Goal: Transaction & Acquisition: Purchase product/service

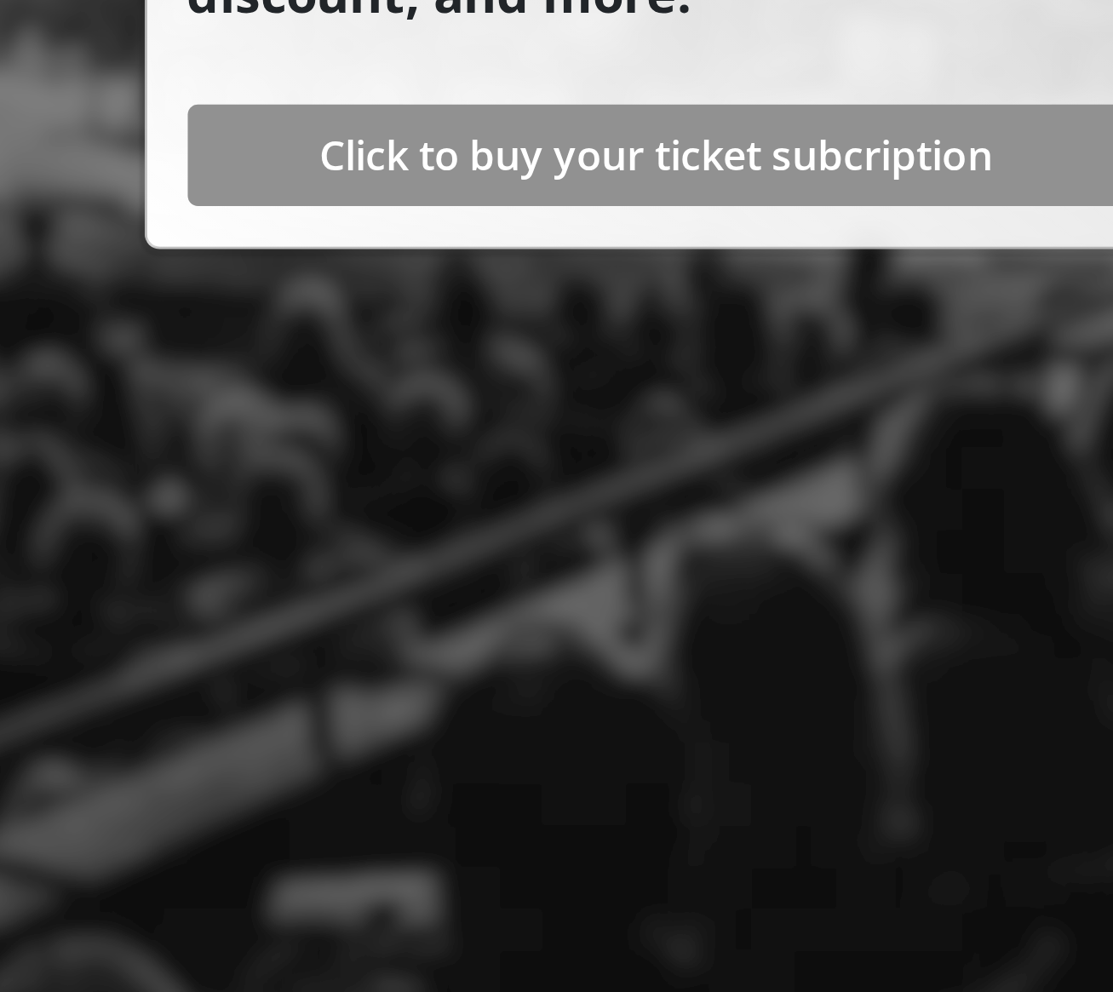
click at [785, 597] on span "Click to buy your ticket subcription" at bounding box center [898, 607] width 226 height 20
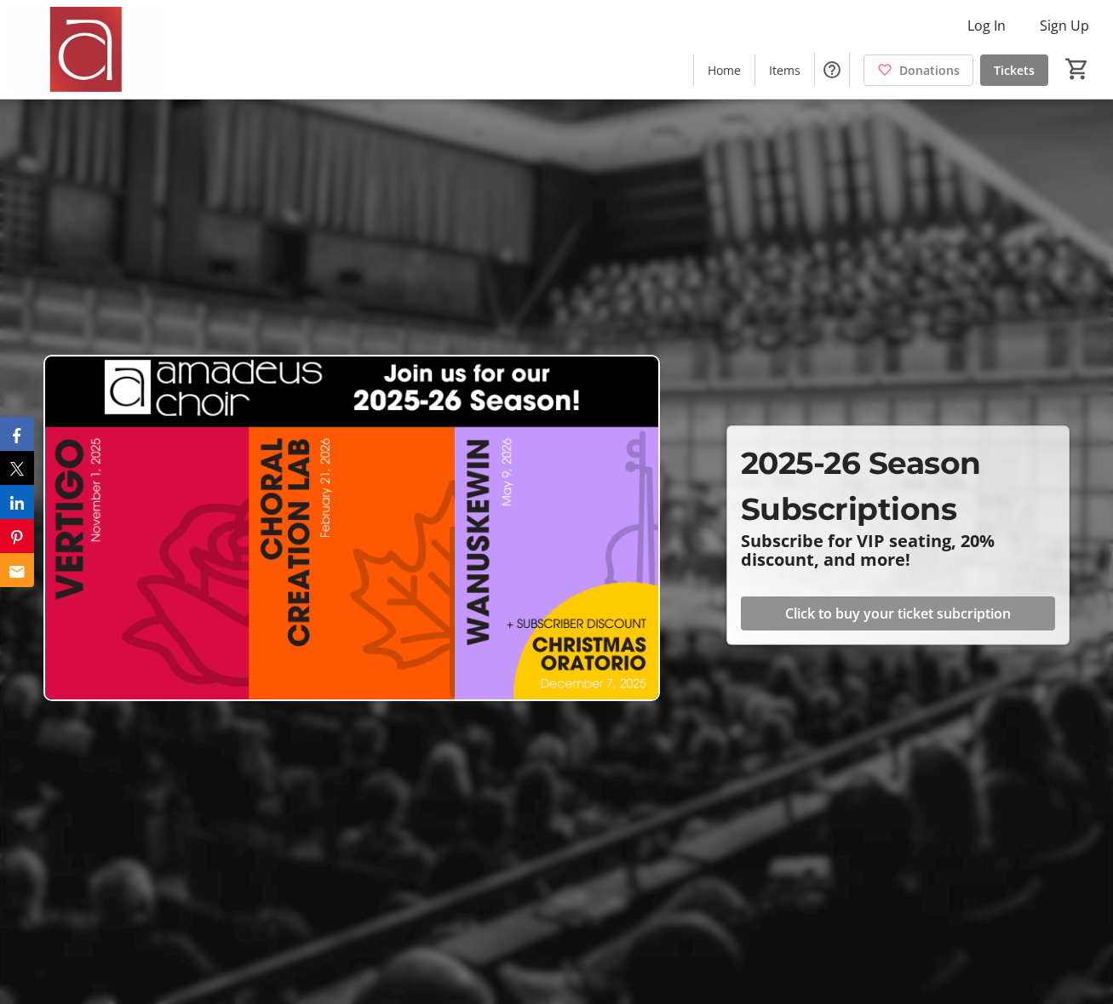
click at [925, 612] on span "Click to buy your ticket subcription" at bounding box center [898, 614] width 226 height 20
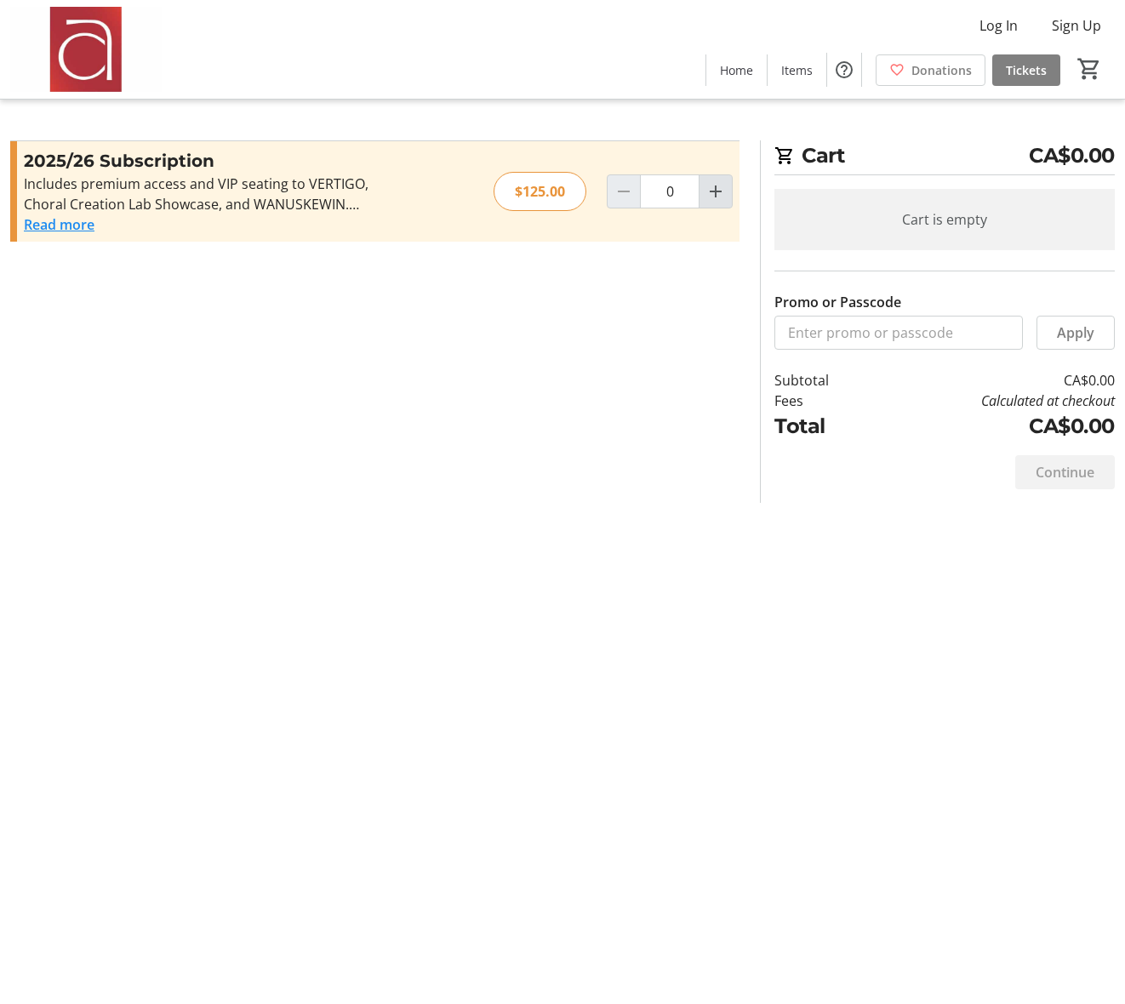
click at [715, 193] on mat-icon "Increment by one" at bounding box center [716, 191] width 20 height 20
type input "1"
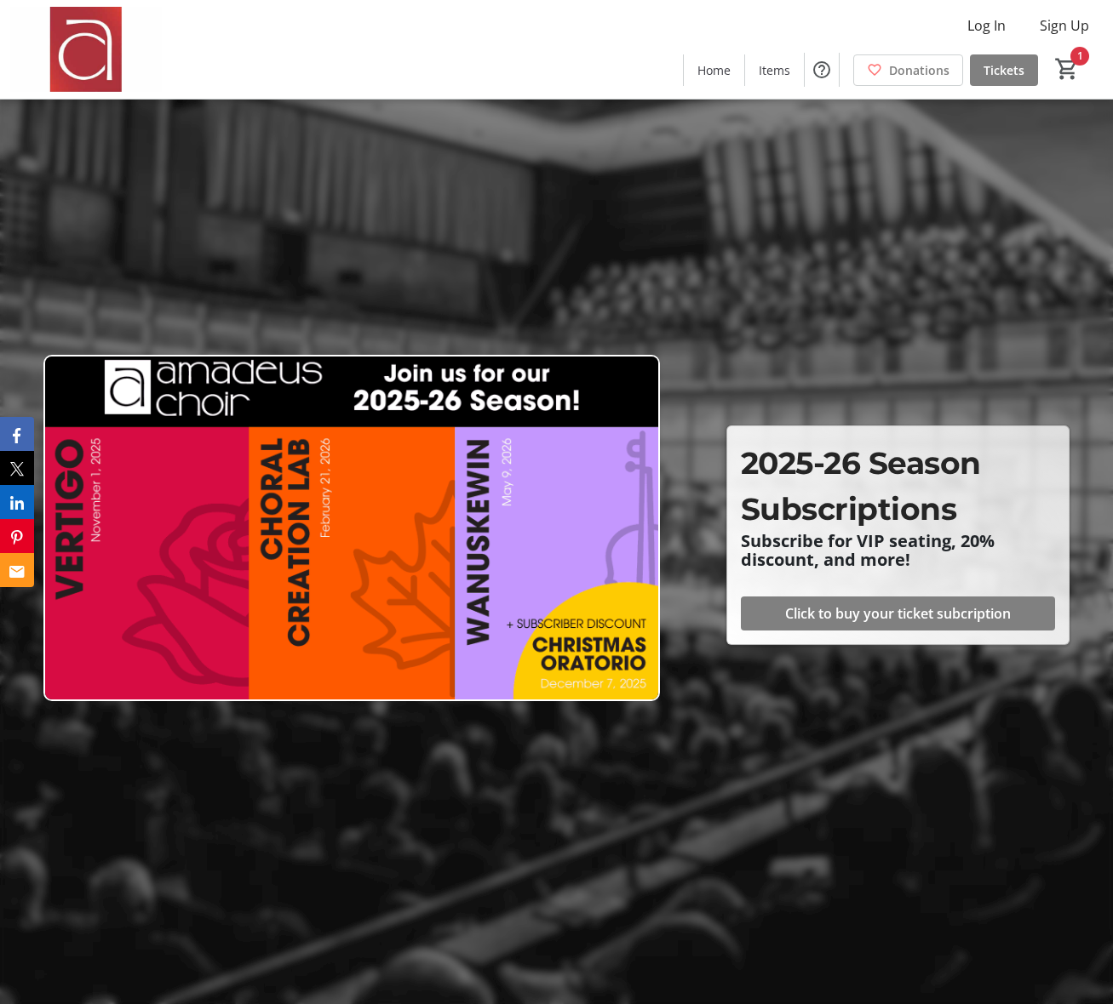
click at [118, 515] on img at bounding box center [351, 528] width 616 height 346
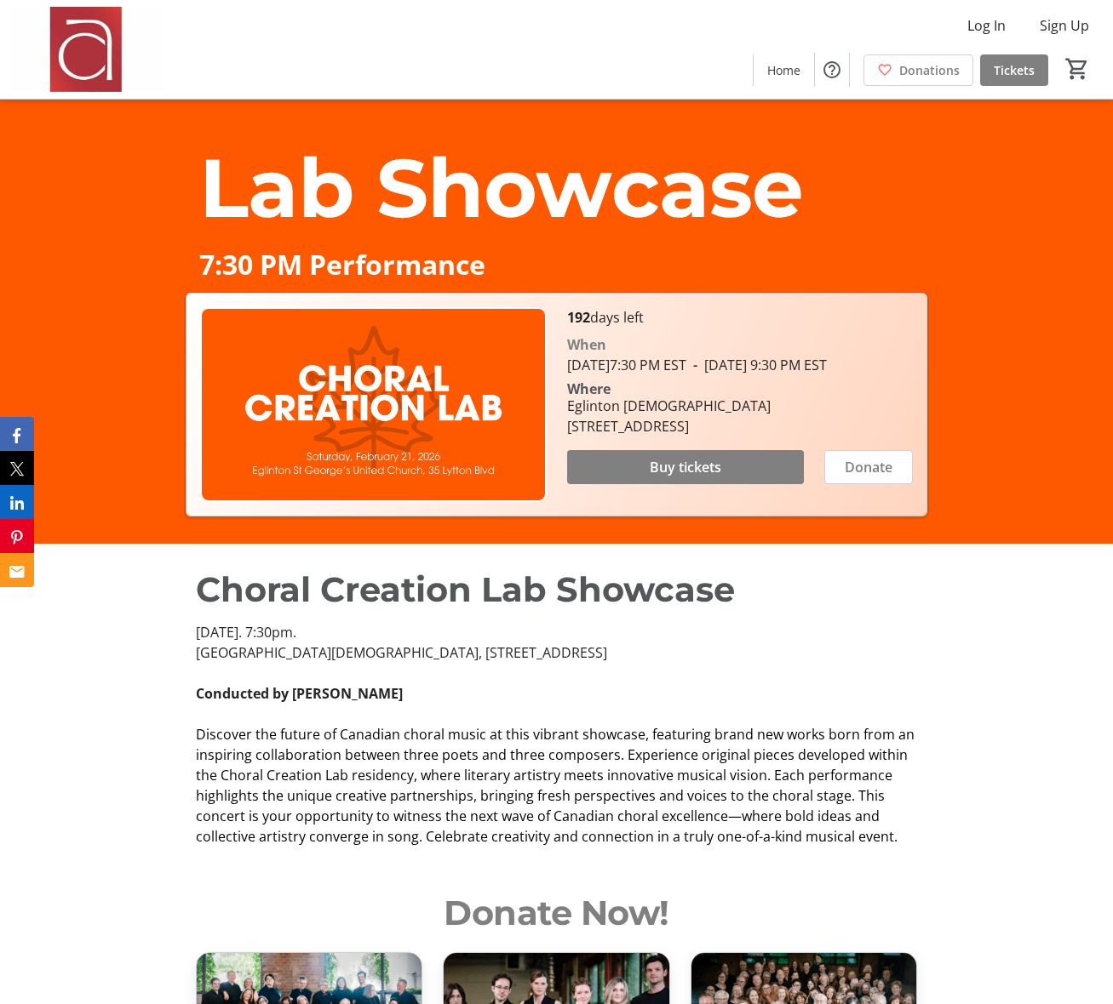
scroll to position [459, 0]
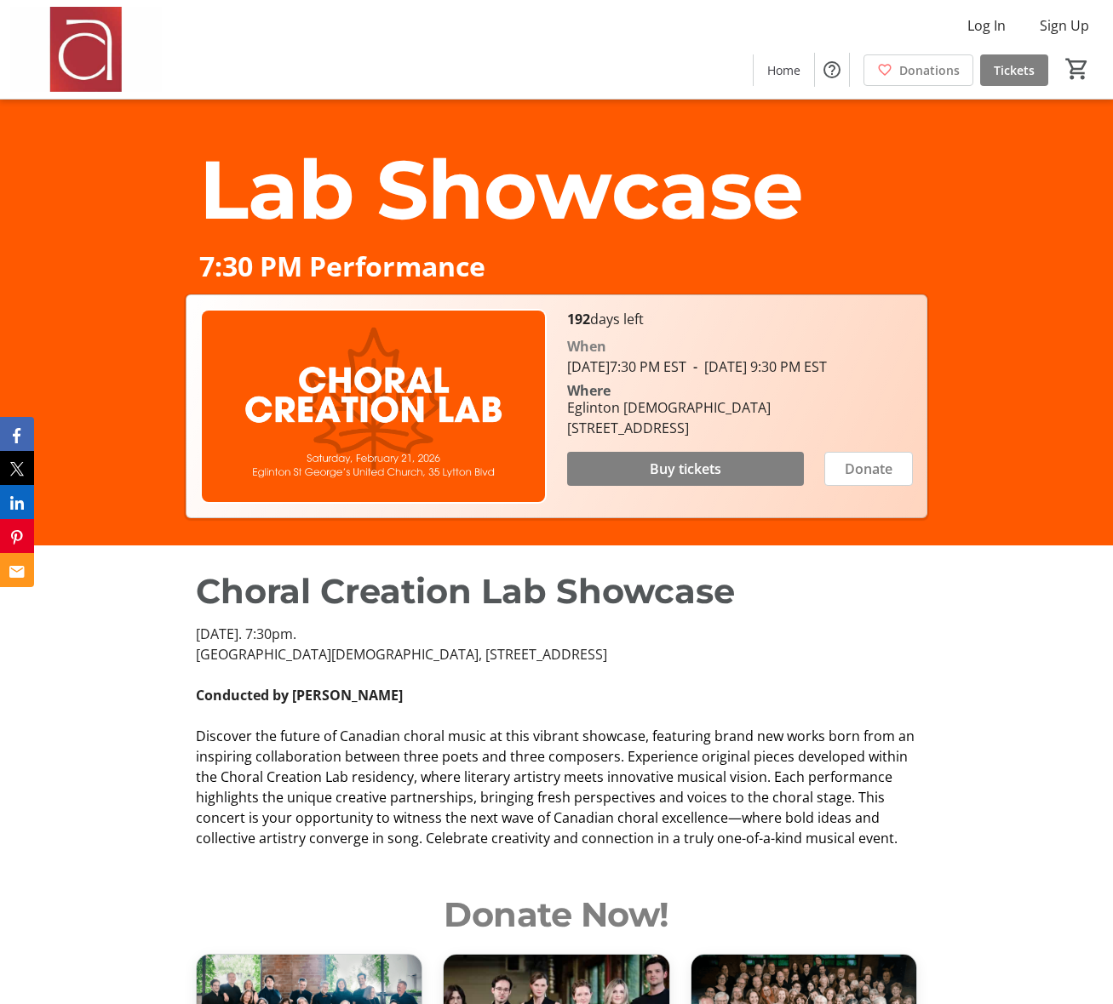
click at [699, 479] on span "Buy tickets" at bounding box center [685, 469] width 72 height 20
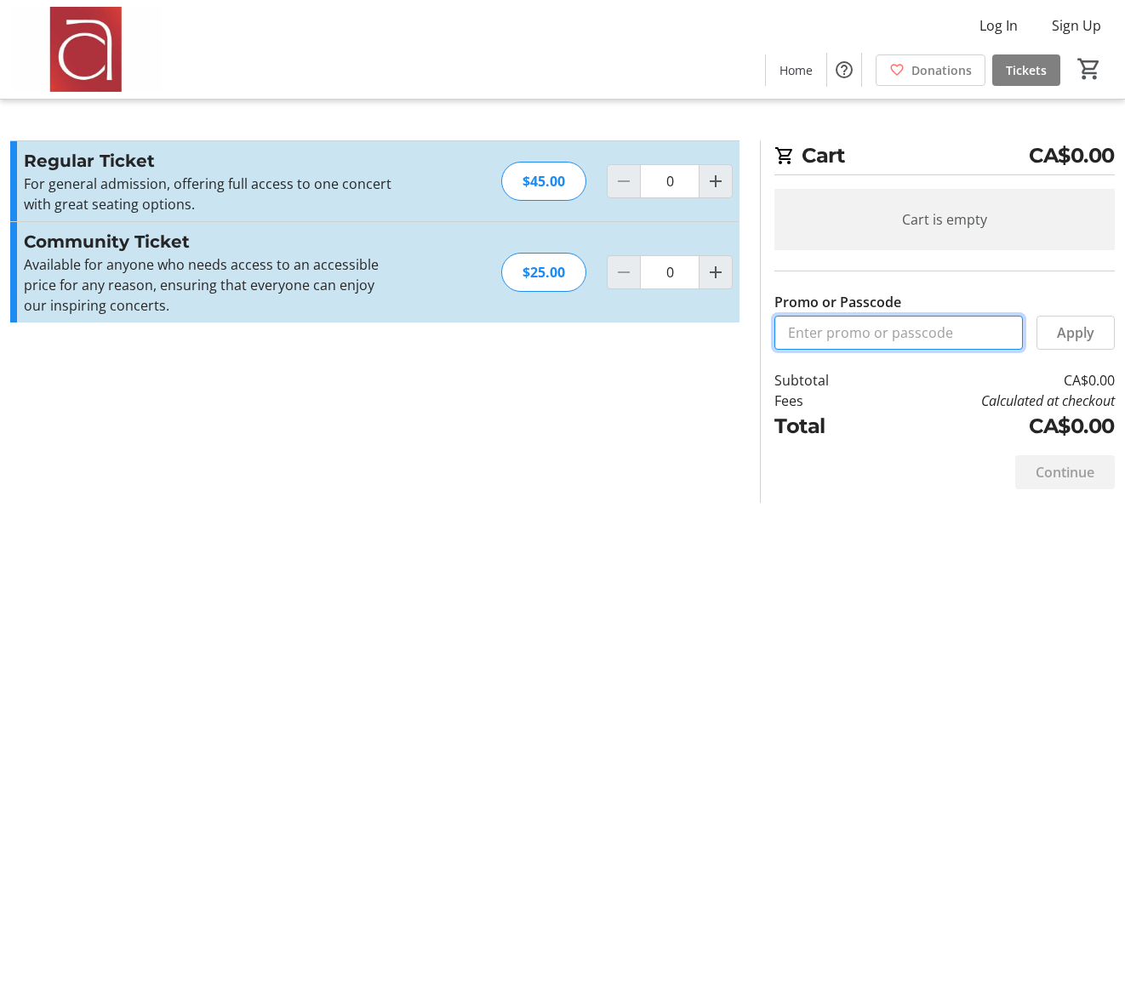
click at [902, 341] on input "Promo or Passcode" at bounding box center [899, 333] width 249 height 34
type input "BASS"
click at [1092, 335] on span "Apply" at bounding box center [1075, 333] width 37 height 20
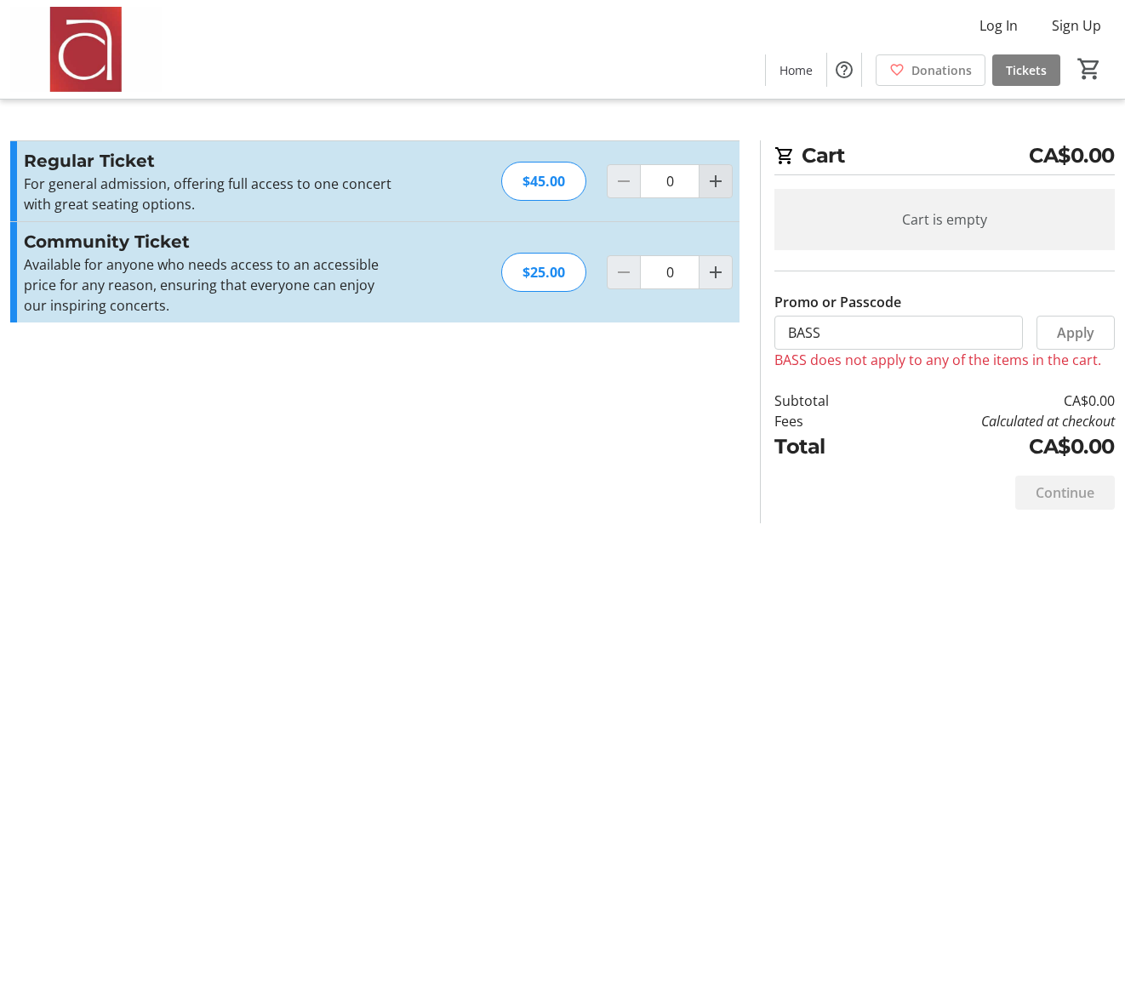
click at [710, 180] on mat-icon "Increment by one" at bounding box center [716, 181] width 20 height 20
type input "1"
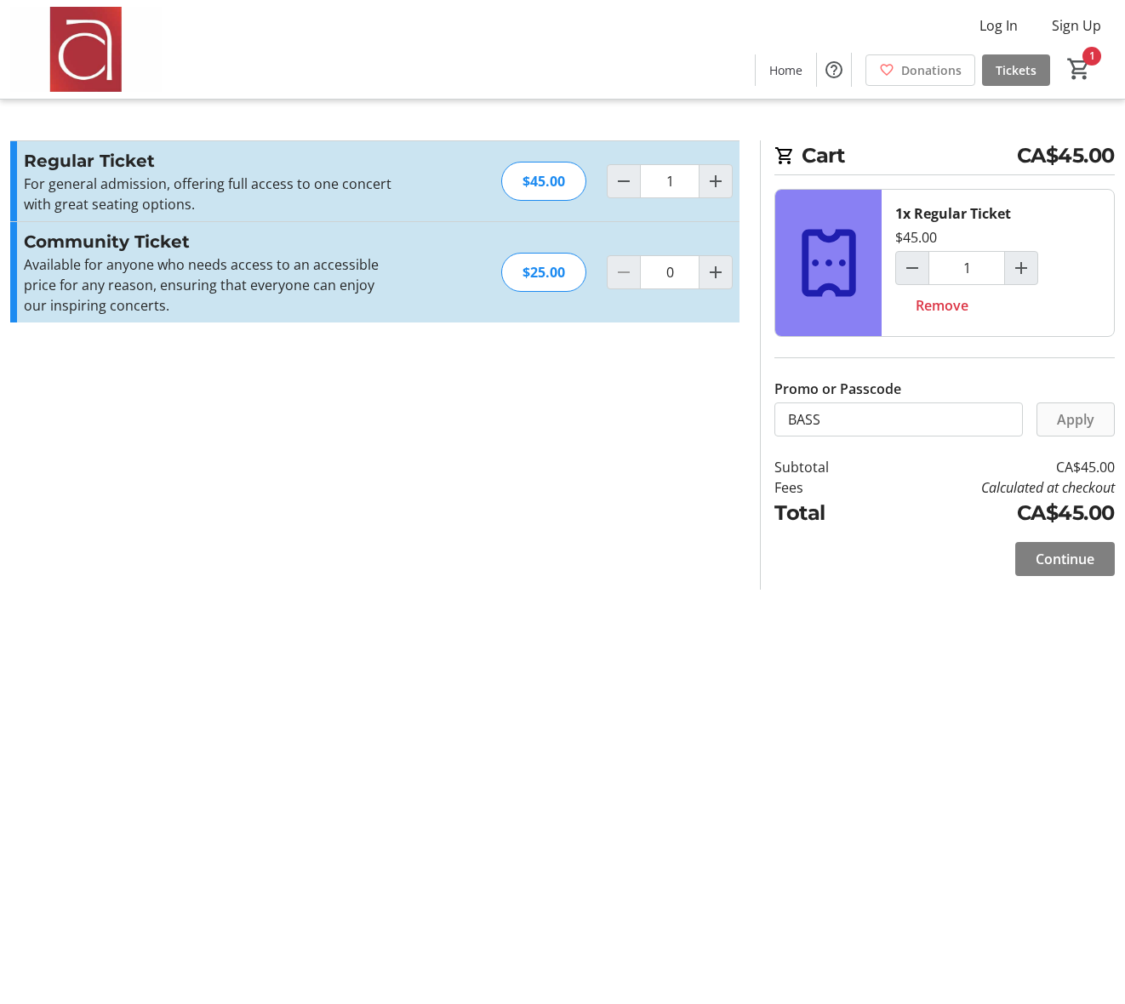
click at [1081, 417] on span "Apply" at bounding box center [1075, 419] width 37 height 20
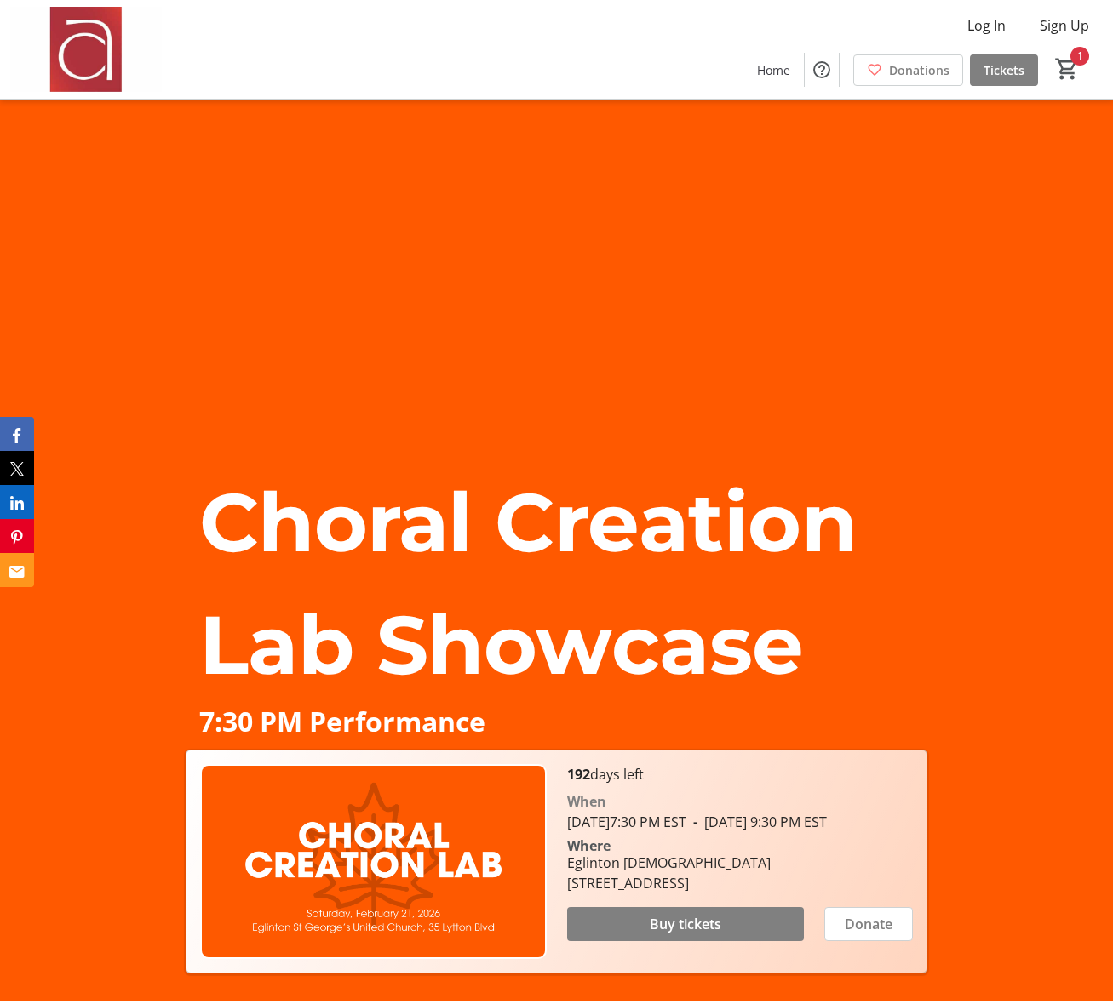
scroll to position [7, 0]
